Goal: Task Accomplishment & Management: Use online tool/utility

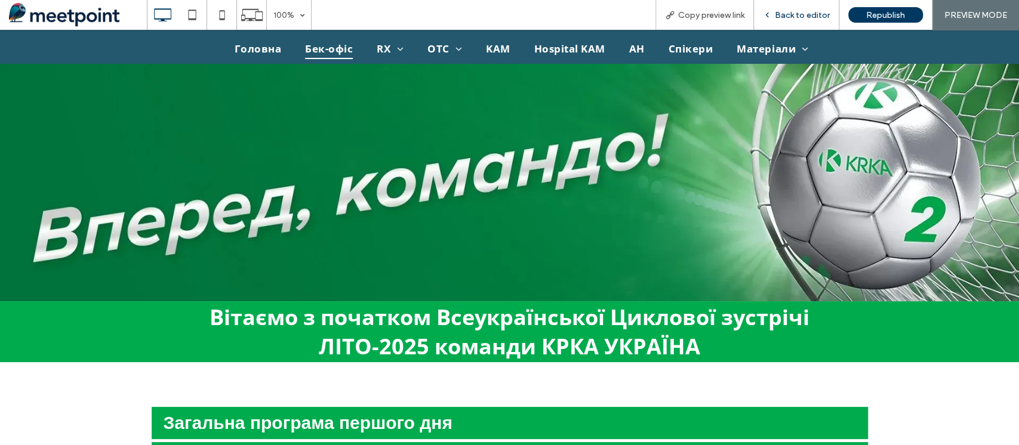
click at [809, 15] on span "Back to editor" at bounding box center [802, 15] width 55 height 10
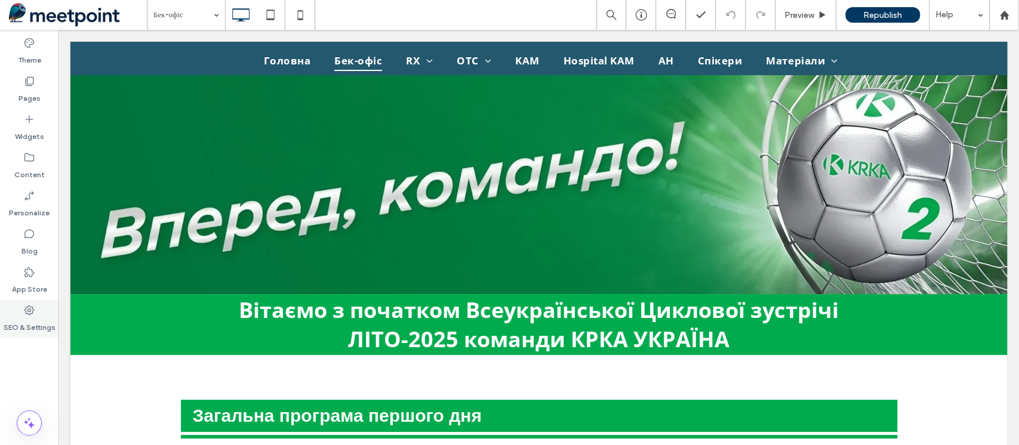
click at [28, 313] on icon at bounding box center [29, 310] width 12 height 12
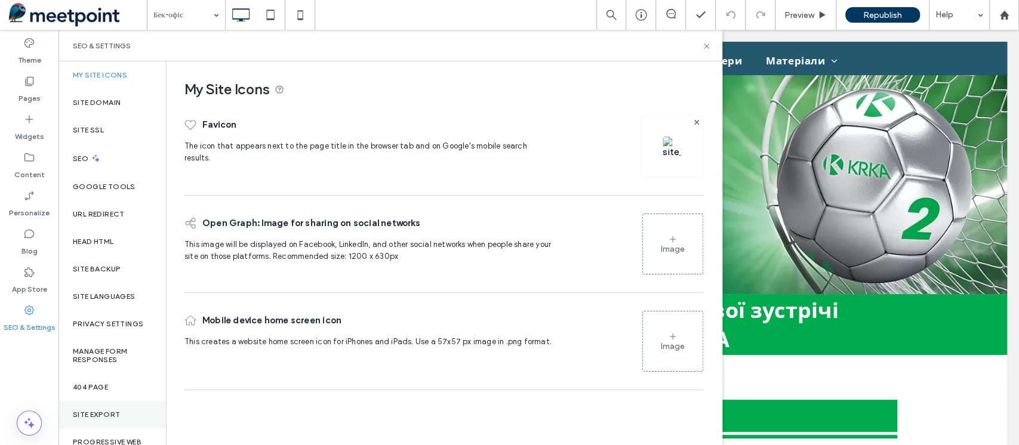
scroll to position [19, 0]
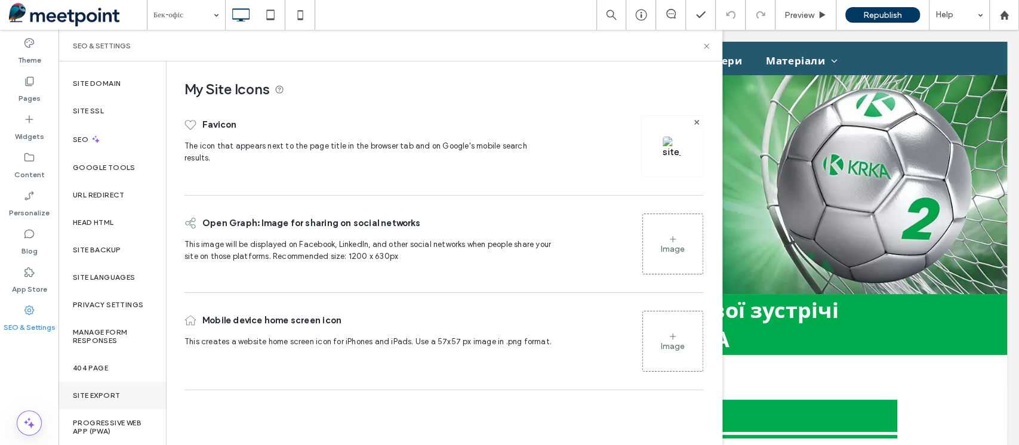
click at [122, 386] on div "Site Export" at bounding box center [111, 395] width 107 height 27
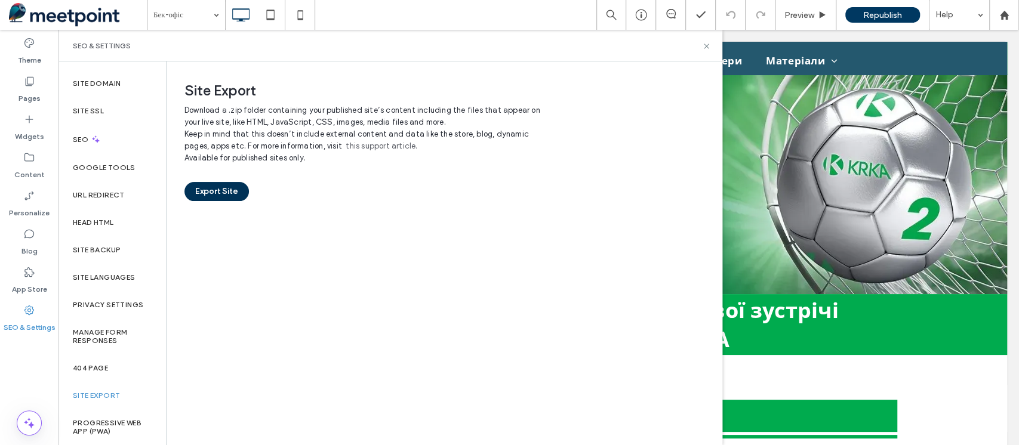
click at [229, 192] on button "Export Site" at bounding box center [216, 191] width 64 height 19
click at [707, 45] on use at bounding box center [706, 46] width 5 height 5
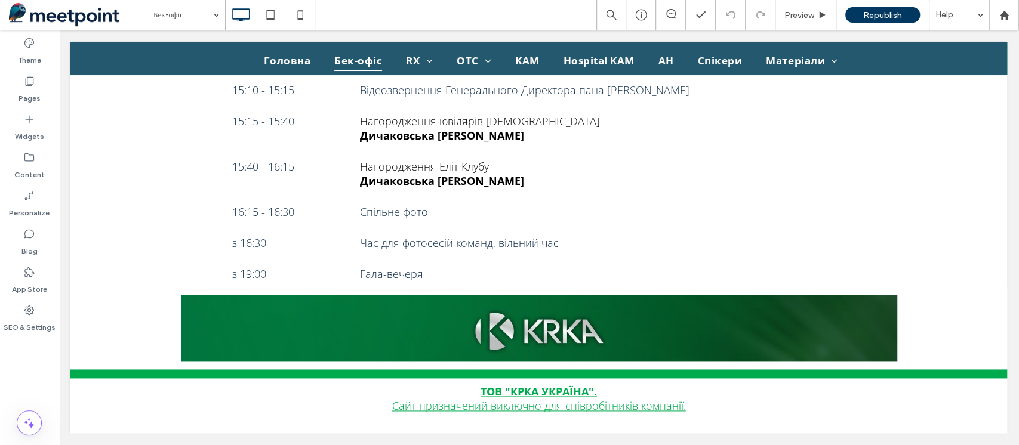
scroll to position [0, 0]
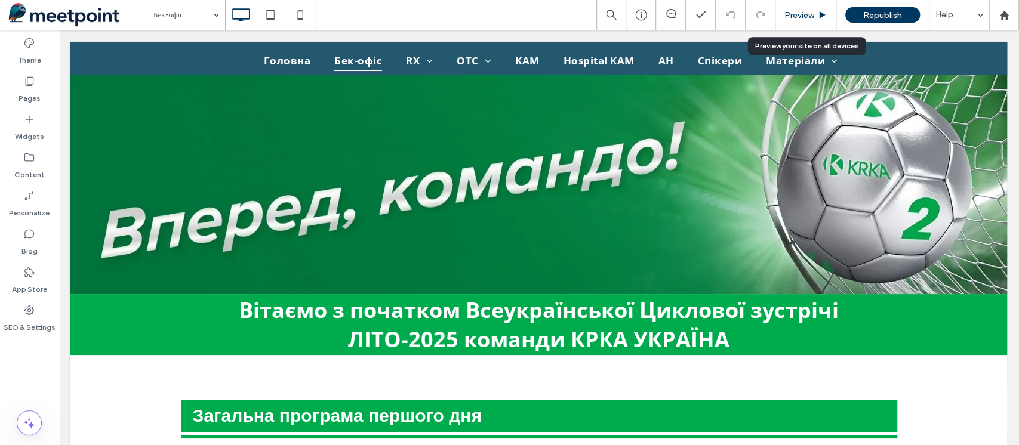
click at [800, 11] on span "Preview" at bounding box center [799, 15] width 30 height 10
